Goal: Find specific page/section: Find specific page/section

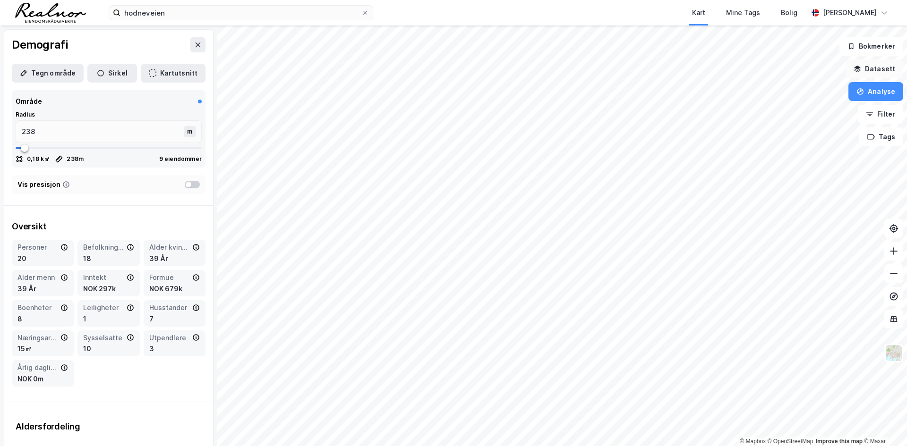
click at [880, 71] on button "Datasett" at bounding box center [874, 68] width 58 height 19
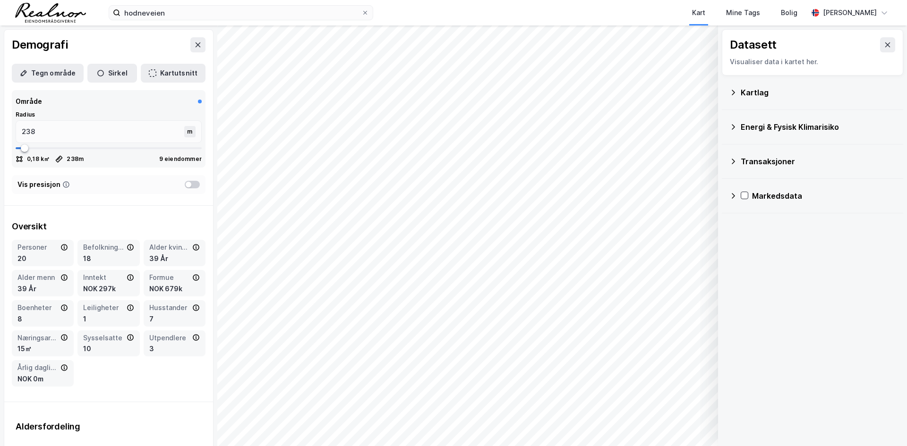
click at [762, 98] on div "Kartlag" at bounding box center [812, 92] width 166 height 23
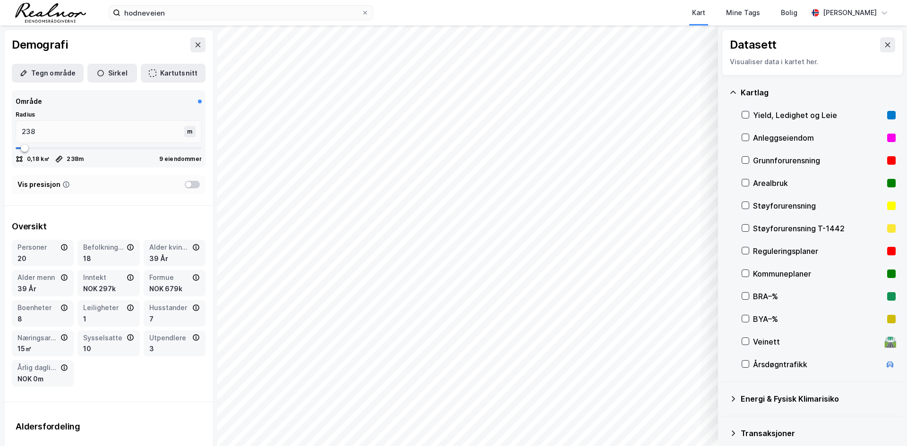
click at [762, 112] on div "Yield, Ledighet og Leie" at bounding box center [818, 115] width 130 height 11
click at [194, 45] on icon at bounding box center [198, 45] width 8 height 8
